Goal: Information Seeking & Learning: Find specific fact

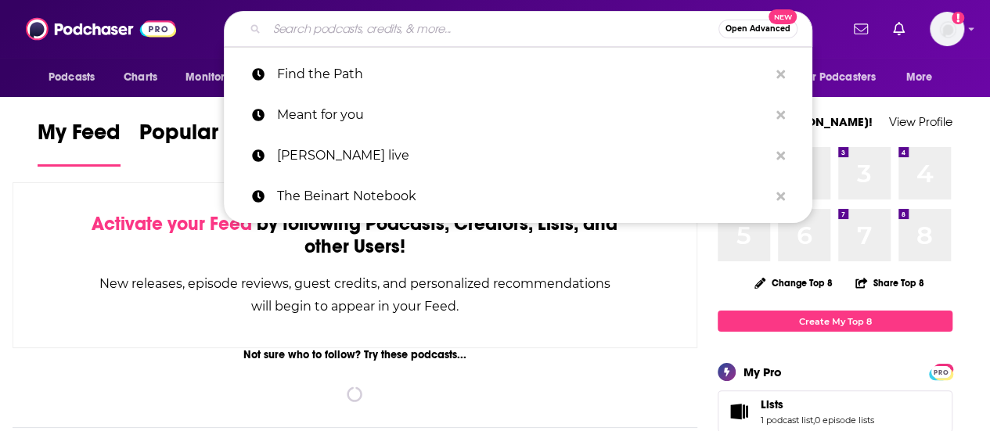
click at [395, 31] on input "Search podcasts, credits, & more..." at bounding box center [493, 28] width 452 height 25
paste input "[PERSON_NAME]"
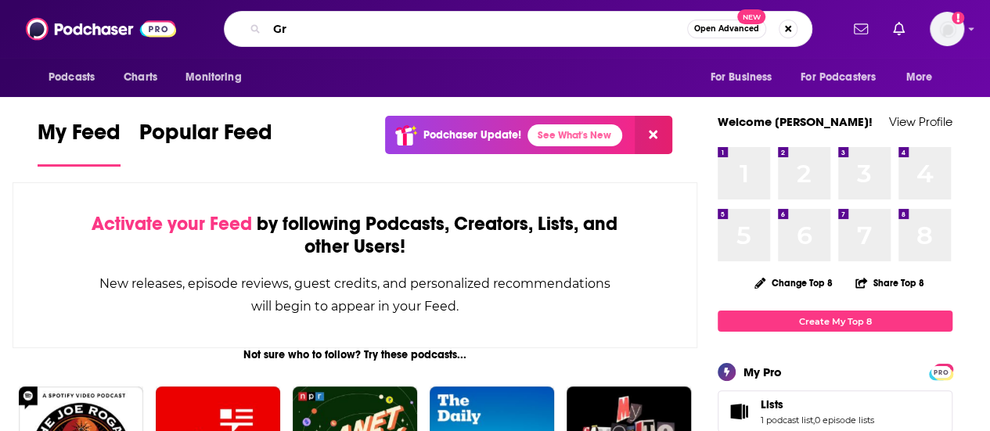
type input "G"
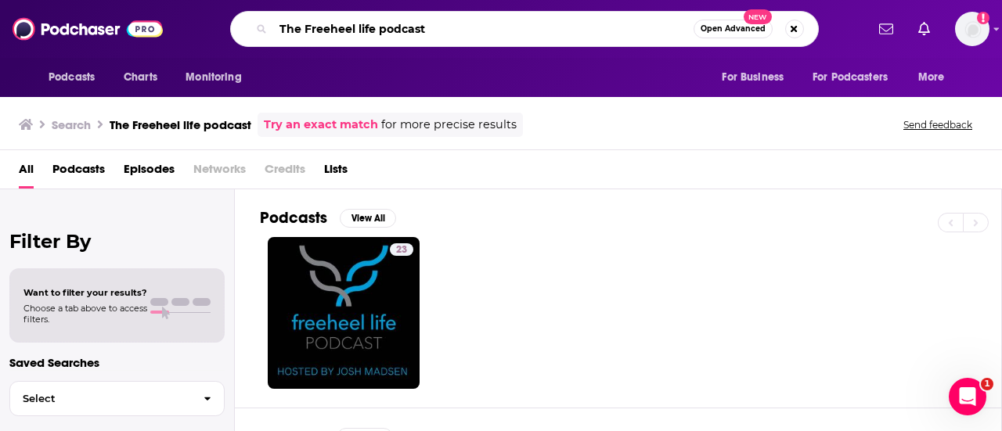
click at [443, 38] on input "The Freeheel life podcast" at bounding box center [483, 28] width 420 height 25
type input "T"
type input "[PERSON_NAME]"
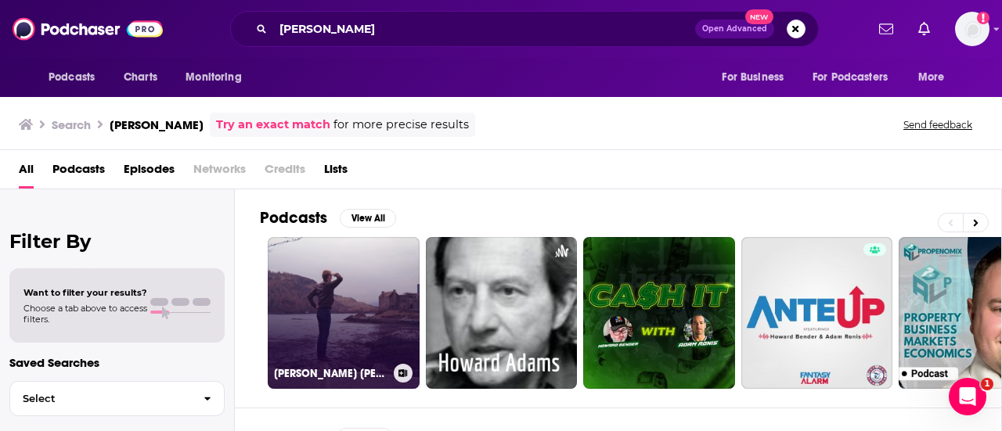
click at [341, 292] on link "[PERSON_NAME] [PERSON_NAME]" at bounding box center [344, 313] width 152 height 152
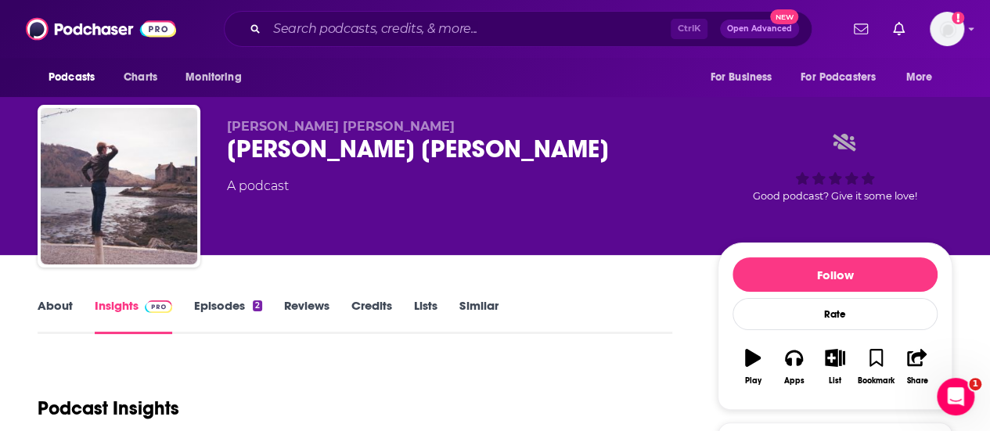
click at [55, 303] on link "About" at bounding box center [55, 316] width 35 height 36
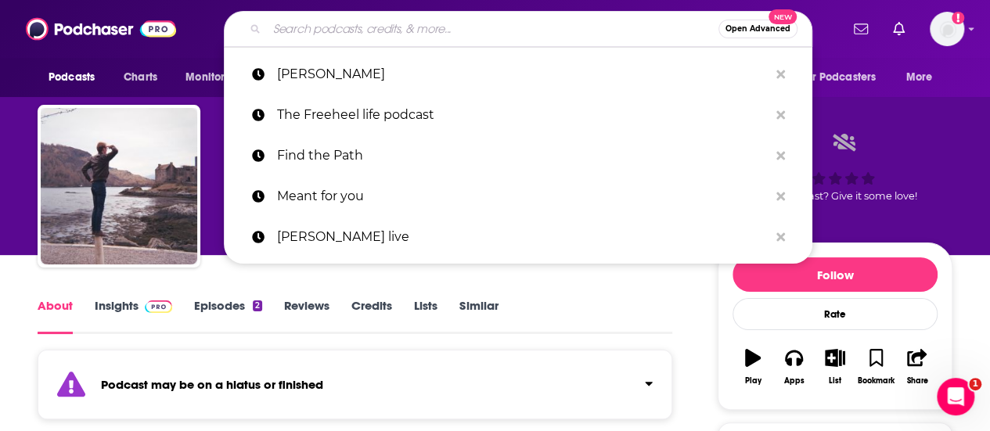
click at [371, 28] on input "Search podcasts, credits, & more..." at bounding box center [493, 28] width 452 height 25
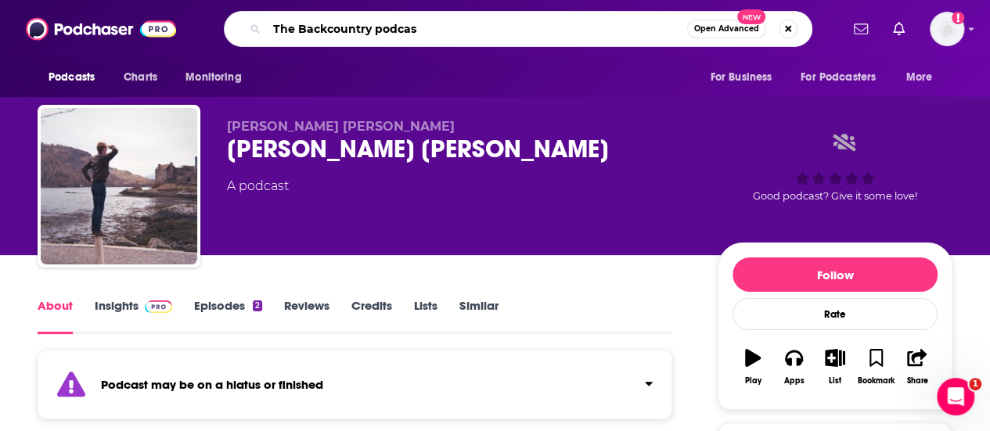
type input "The Backcountry podcast"
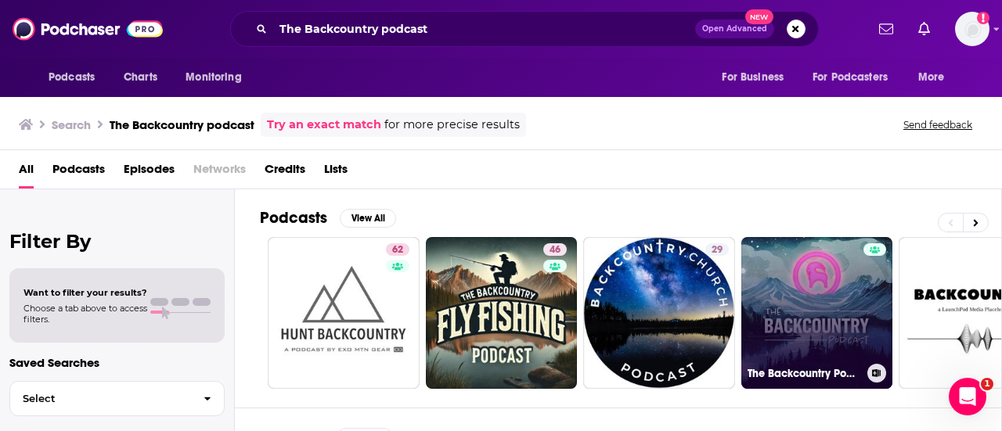
click at [842, 315] on link "The Backcountry Podcast" at bounding box center [817, 313] width 152 height 152
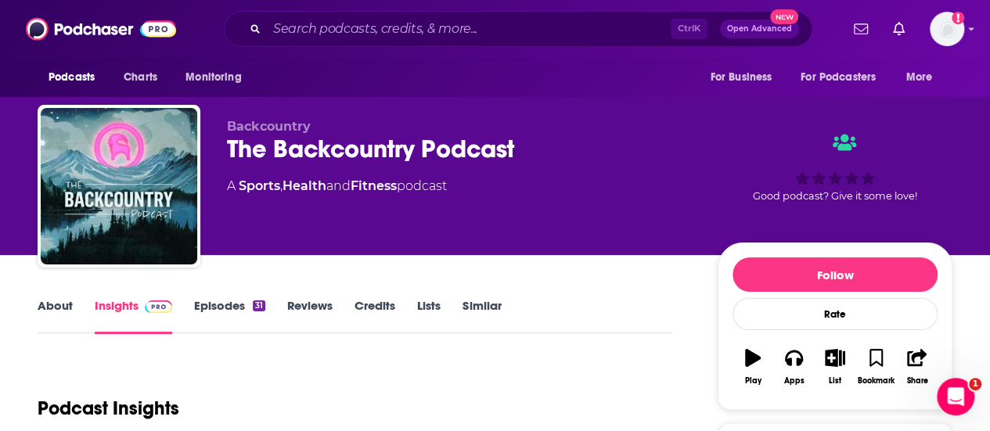
click at [45, 307] on link "About" at bounding box center [55, 316] width 35 height 36
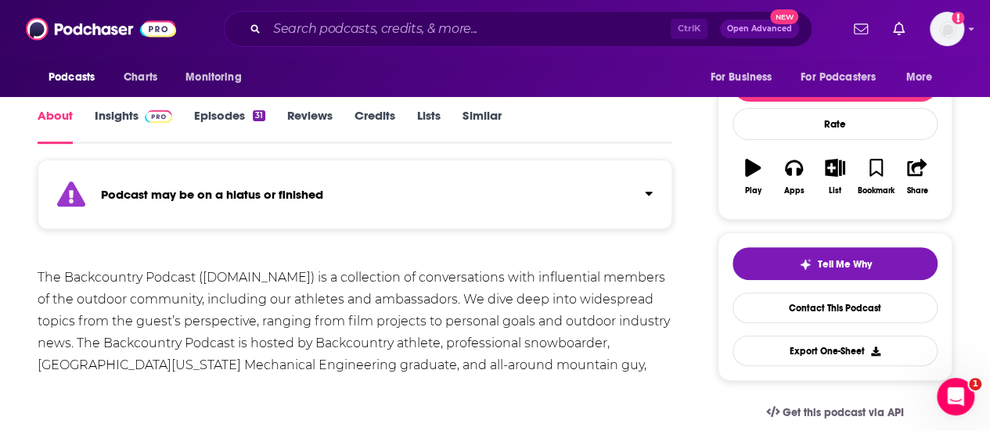
scroll to position [118, 0]
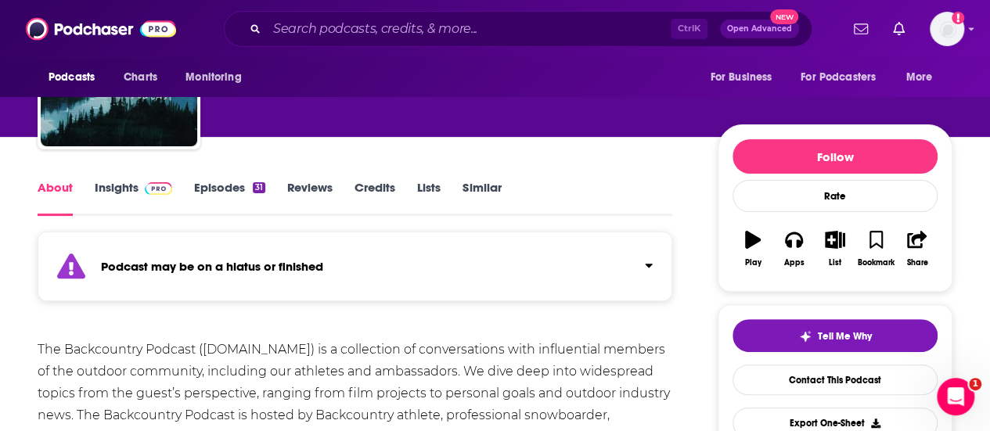
click at [207, 185] on link "Episodes 31" at bounding box center [229, 198] width 71 height 36
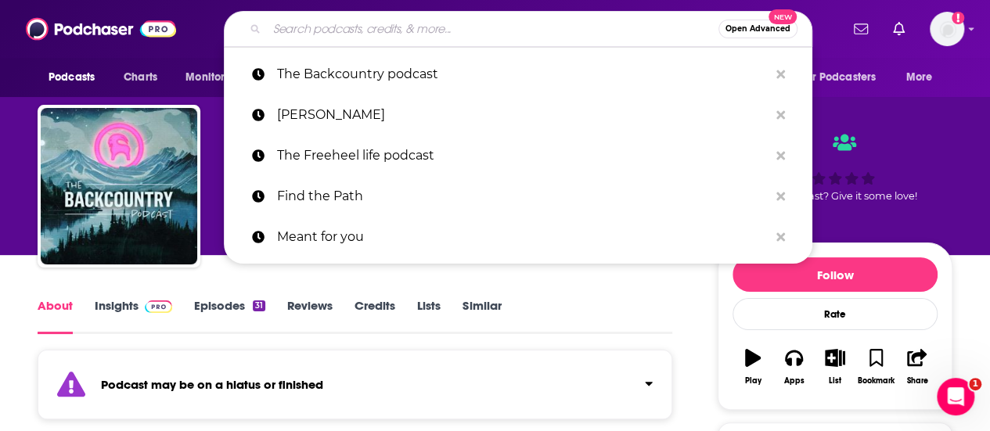
click at [332, 26] on input "Search podcasts, credits, & more..." at bounding box center [493, 28] width 452 height 25
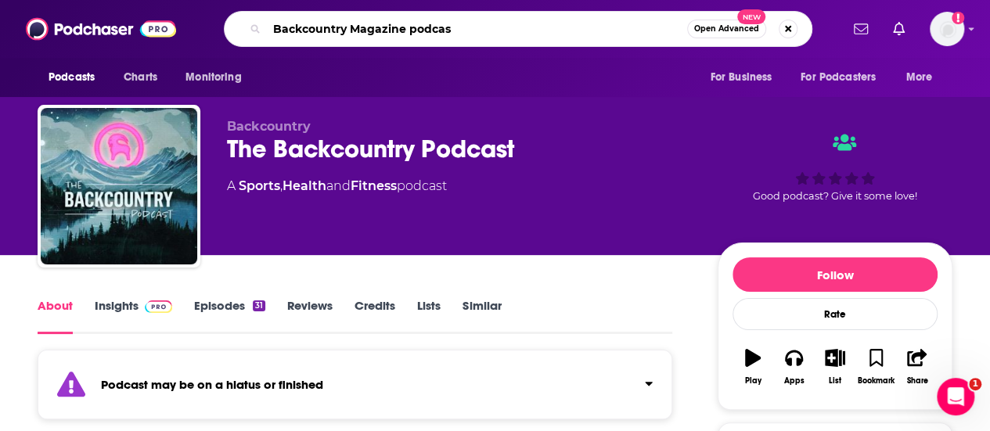
type input "Backcountry Magazine podcast"
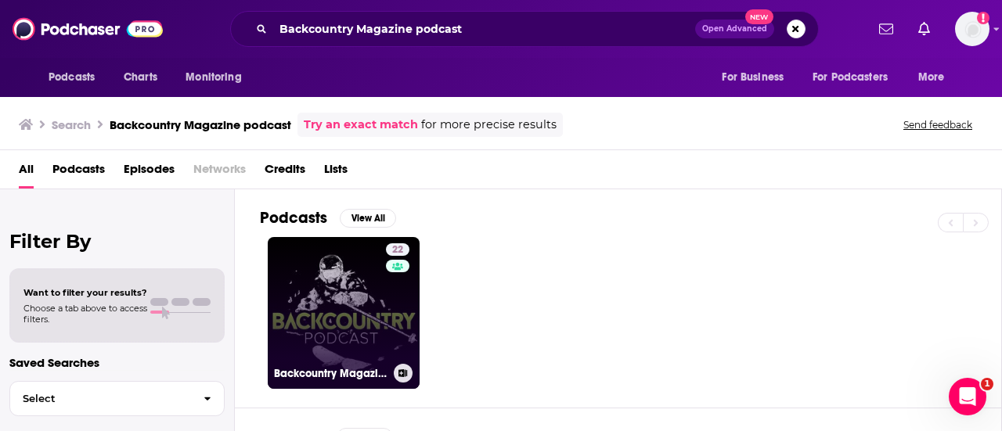
click at [319, 291] on link "22 Backcountry Magazine Podcast" at bounding box center [344, 313] width 152 height 152
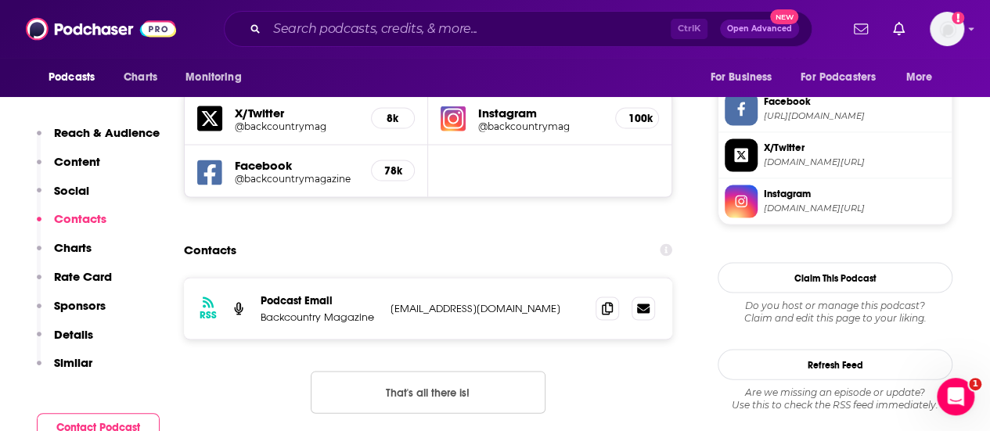
scroll to position [1500, 0]
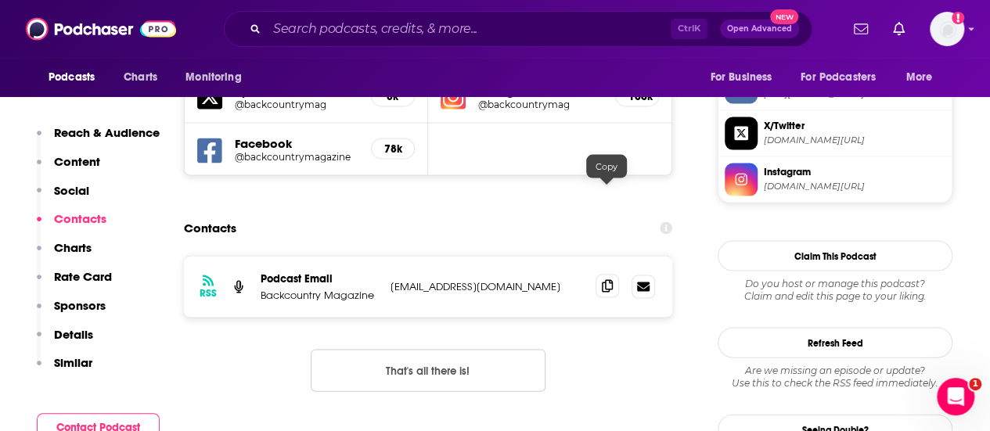
click at [604, 280] on icon at bounding box center [607, 286] width 11 height 13
